Goal: Use online tool/utility: Use online tool/utility

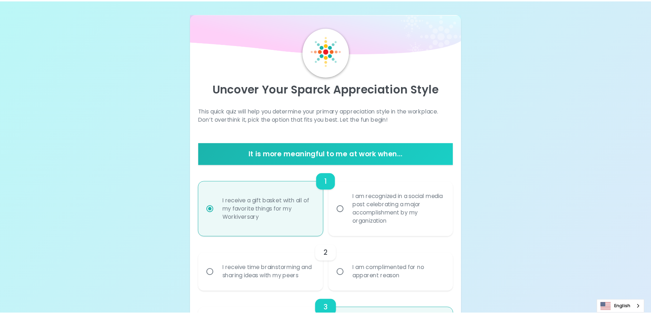
scroll to position [101, 0]
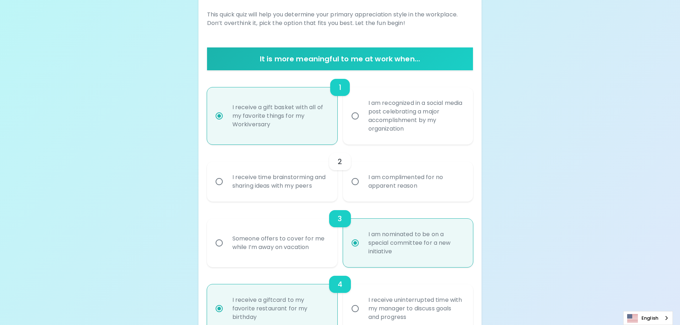
click at [222, 159] on div "2" at bounding box center [340, 161] width 266 height 17
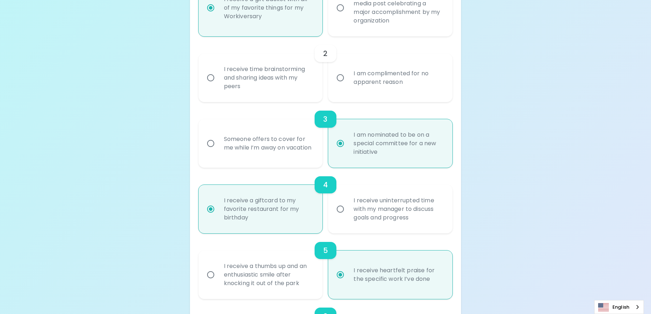
scroll to position [200, 0]
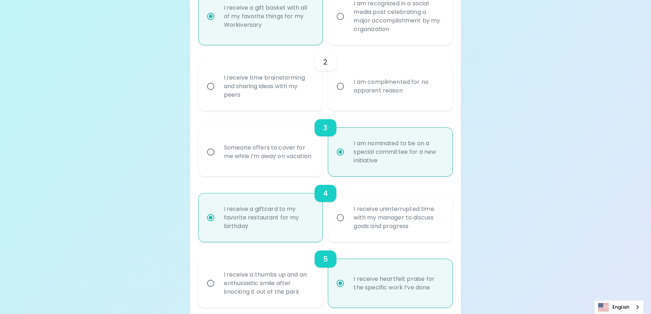
click at [211, 87] on input "I receive time brainstorming and sharing ideas with my peers" at bounding box center [210, 86] width 15 height 15
radio input "false"
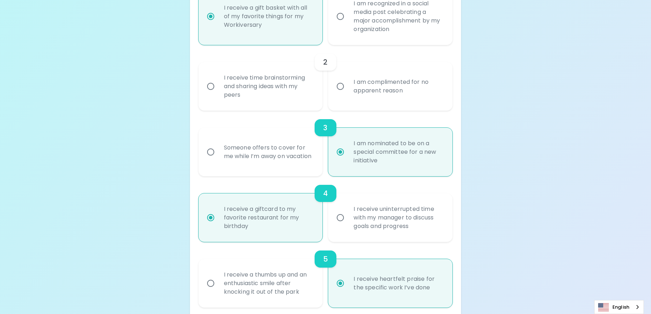
radio input "false"
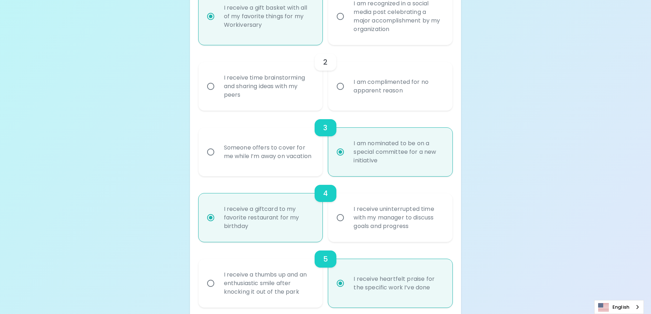
radio input "false"
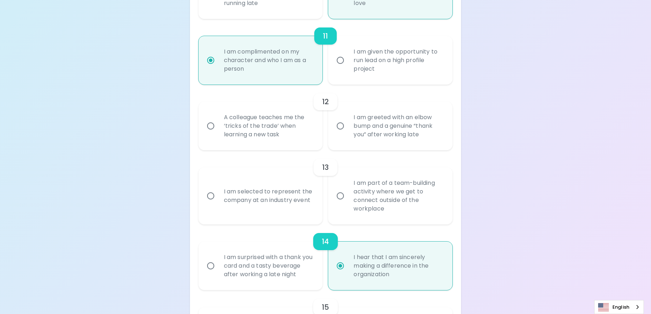
scroll to position [833, 0]
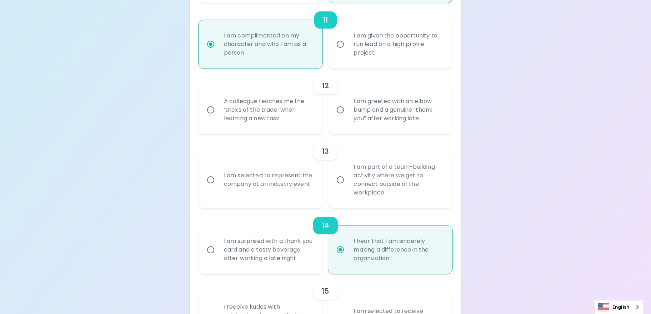
radio input "true"
click at [210, 109] on input "A colleague teaches me the ‘tricks of the trade’ when learning a new task" at bounding box center [210, 109] width 15 height 15
radio input "false"
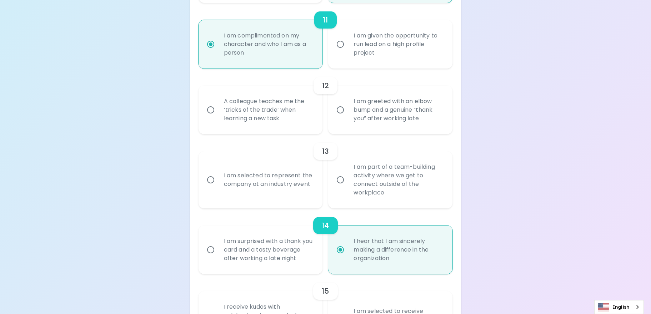
radio input "false"
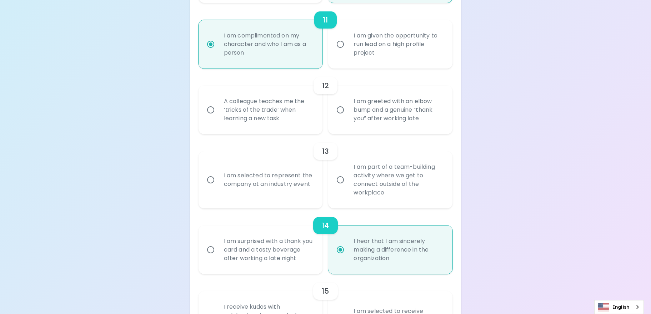
radio input "false"
radio input "true"
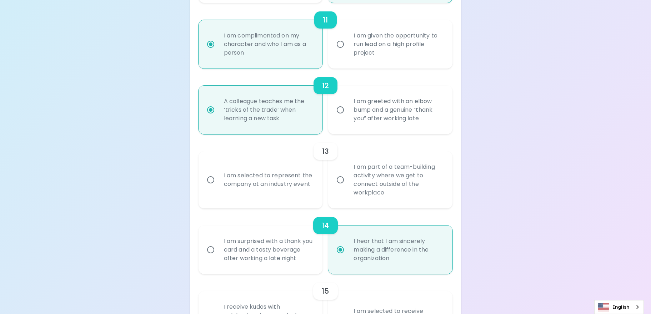
scroll to position [891, 0]
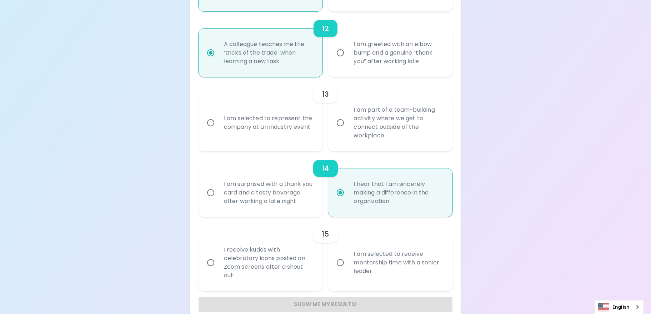
radio input "true"
click at [211, 125] on input "I am selected to represent the company at an industry event" at bounding box center [210, 122] width 15 height 15
radio input "false"
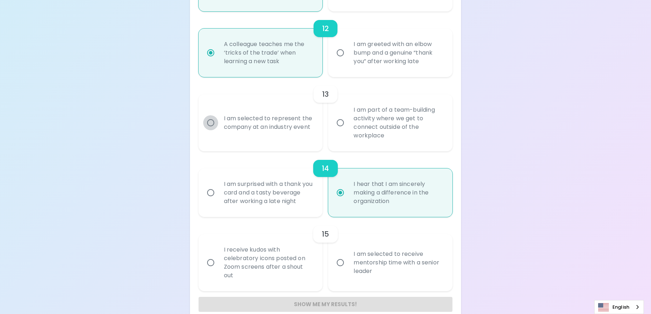
radio input "false"
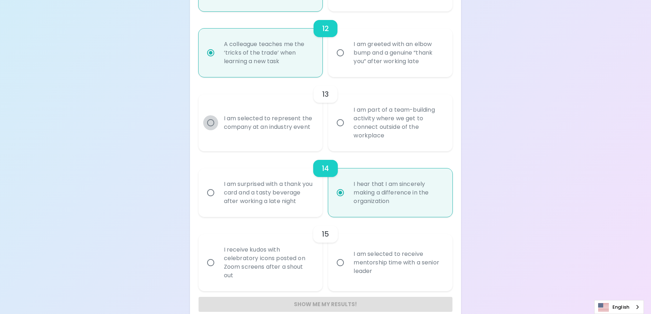
radio input "false"
radio input "true"
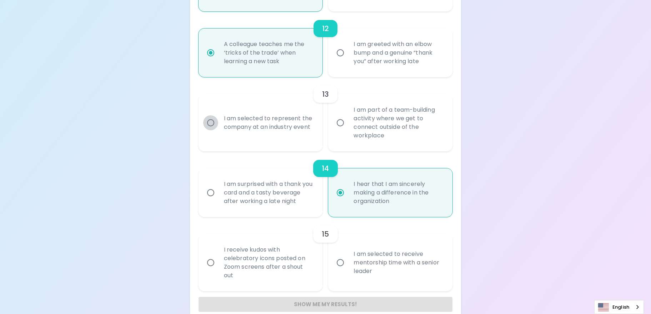
scroll to position [911, 0]
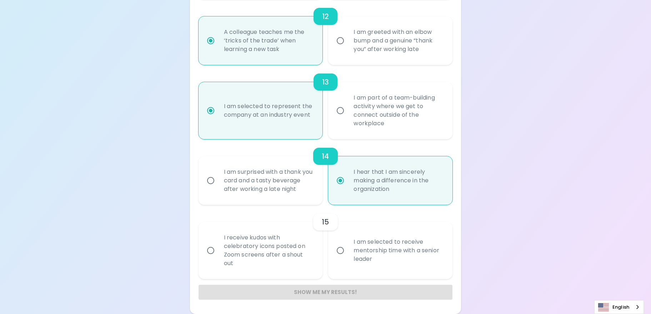
radio input "true"
click at [212, 250] on input "I receive kudos with celebratory icons posted on Zoom screens after a shout out" at bounding box center [210, 250] width 15 height 15
radio input "false"
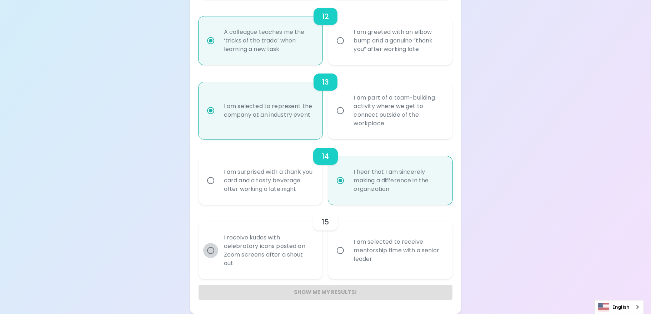
radio input "false"
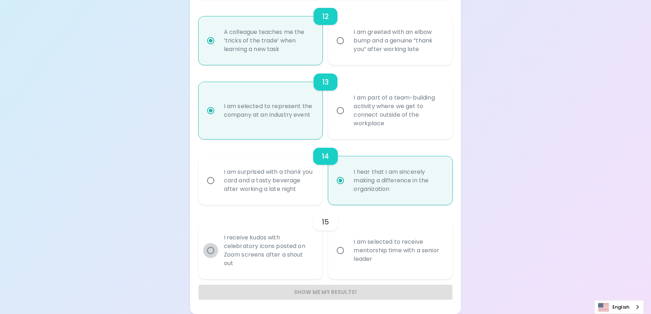
radio input "false"
radio input "true"
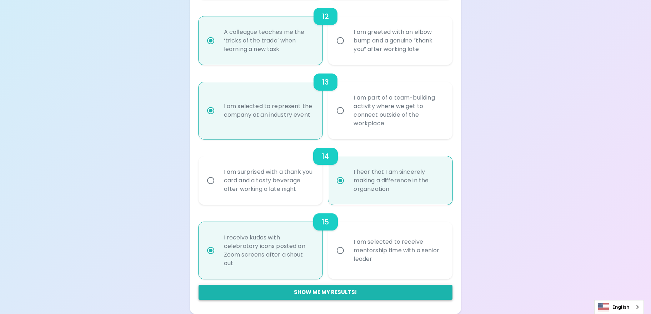
radio input "true"
click at [356, 290] on button "Show me my results!" at bounding box center [325, 292] width 254 height 15
radio input "false"
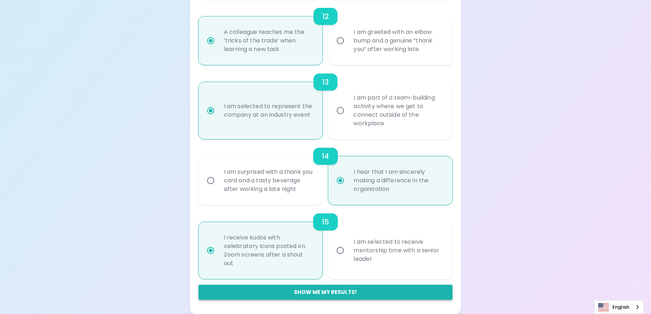
radio input "false"
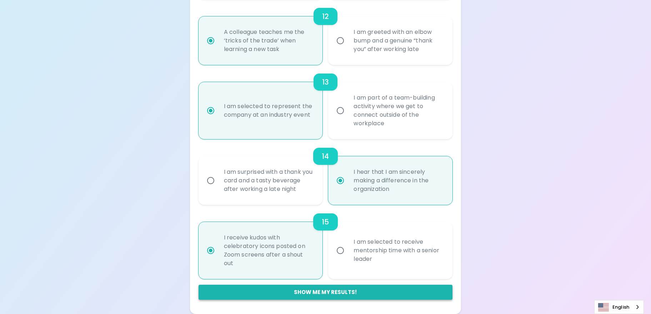
radio input "false"
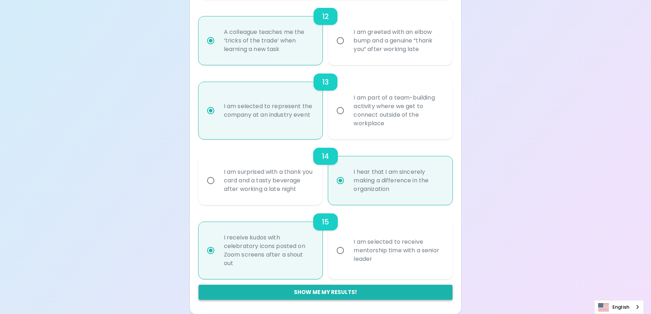
radio input "false"
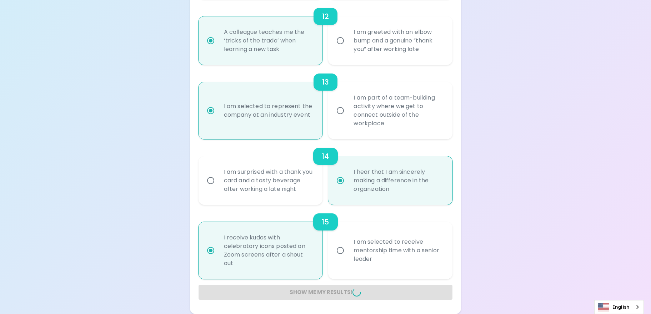
radio input "false"
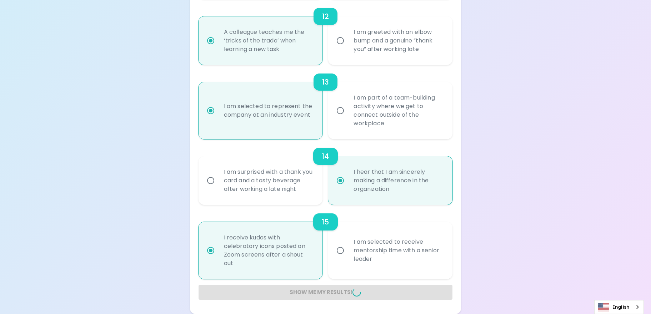
radio input "false"
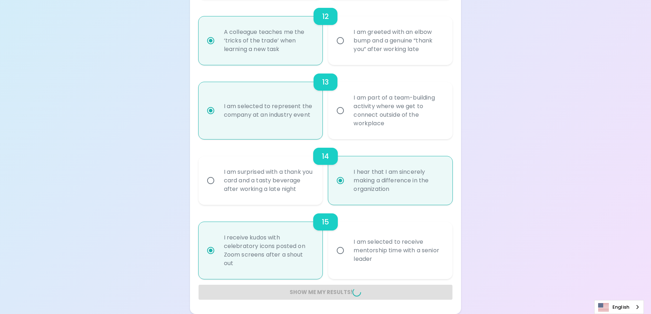
radio input "false"
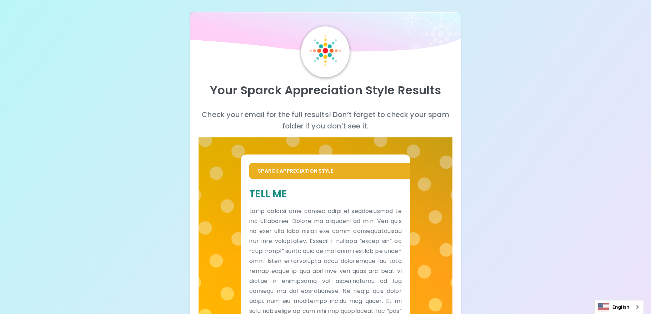
scroll to position [0, 0]
